Goal: Use online tool/utility: Utilize a website feature to perform a specific function

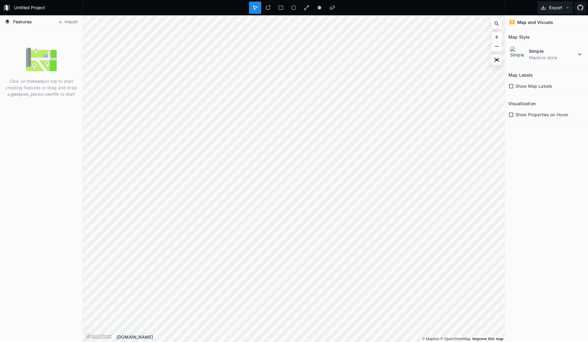
click at [568, 10] on button "Export" at bounding box center [555, 8] width 35 height 12
click at [578, 51] on icon at bounding box center [579, 54] width 7 height 7
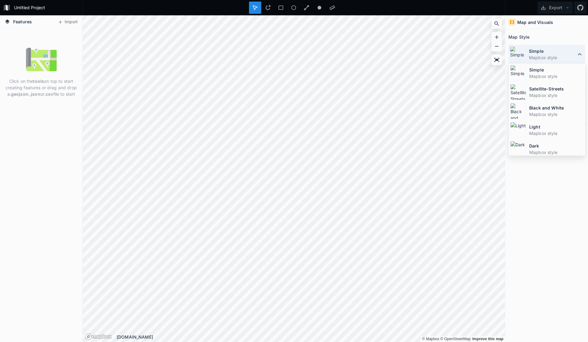
click at [579, 52] on icon at bounding box center [579, 54] width 7 height 7
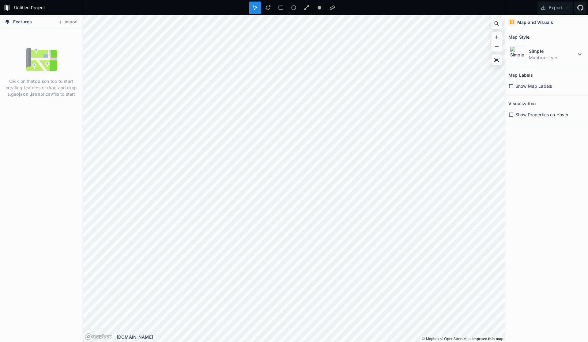
click at [536, 113] on span "Show Properties on Hover" at bounding box center [542, 114] width 53 height 6
click at [40, 40] on div "Click on the tools on top to start creating features or drag and drop a .geojso…" at bounding box center [41, 185] width 82 height 313
click at [59, 23] on icon at bounding box center [61, 22] width 6 height 6
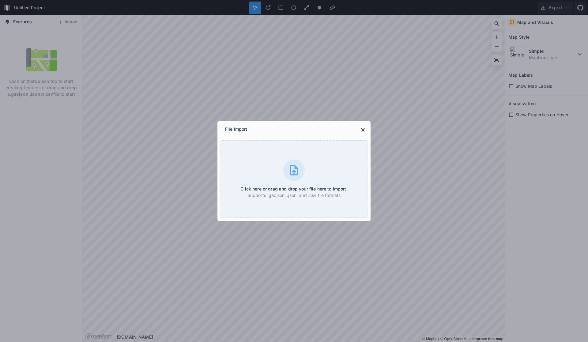
click at [59, 130] on div "File Import Click here or drag and drop your file here to import. Supports .geo…" at bounding box center [294, 171] width 588 height 342
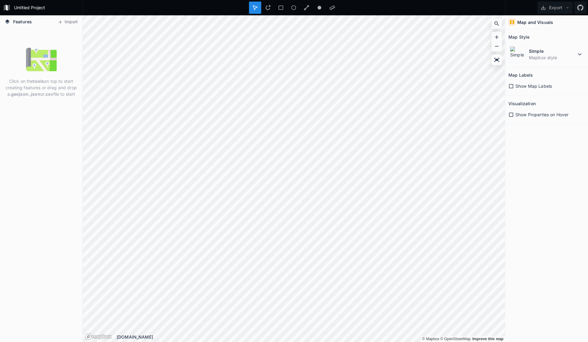
click at [3, 24] on h4 "Features" at bounding box center [18, 21] width 33 height 13
click at [11, 25] on h4 "Features" at bounding box center [18, 21] width 33 height 13
click at [13, 8] on form "Untitled Project" at bounding box center [46, 7] width 69 height 9
click at [4, 6] on icon at bounding box center [5, 8] width 2 height 6
